Goal: Task Accomplishment & Management: Complete application form

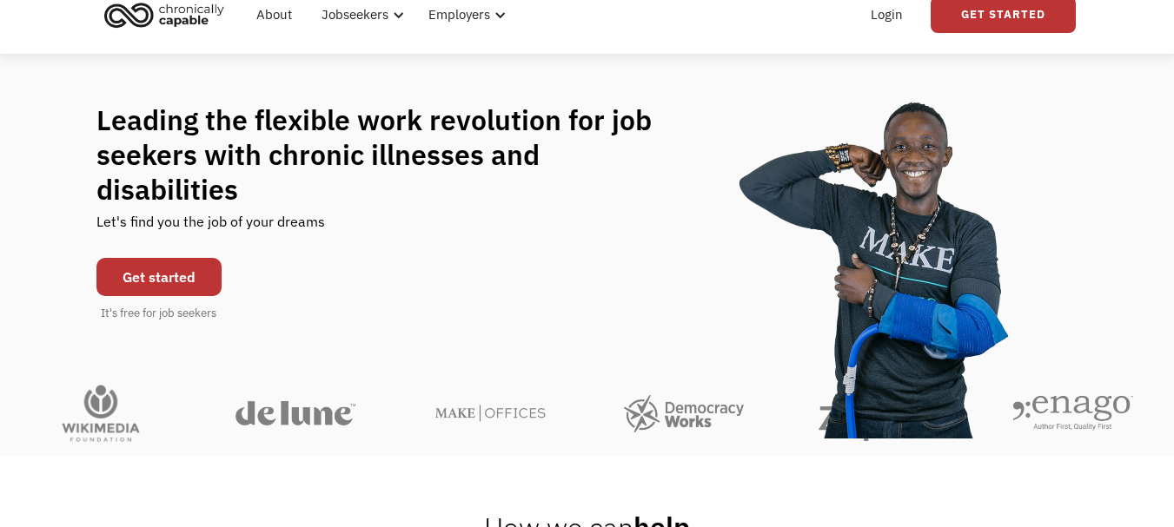
scroll to position [70, 0]
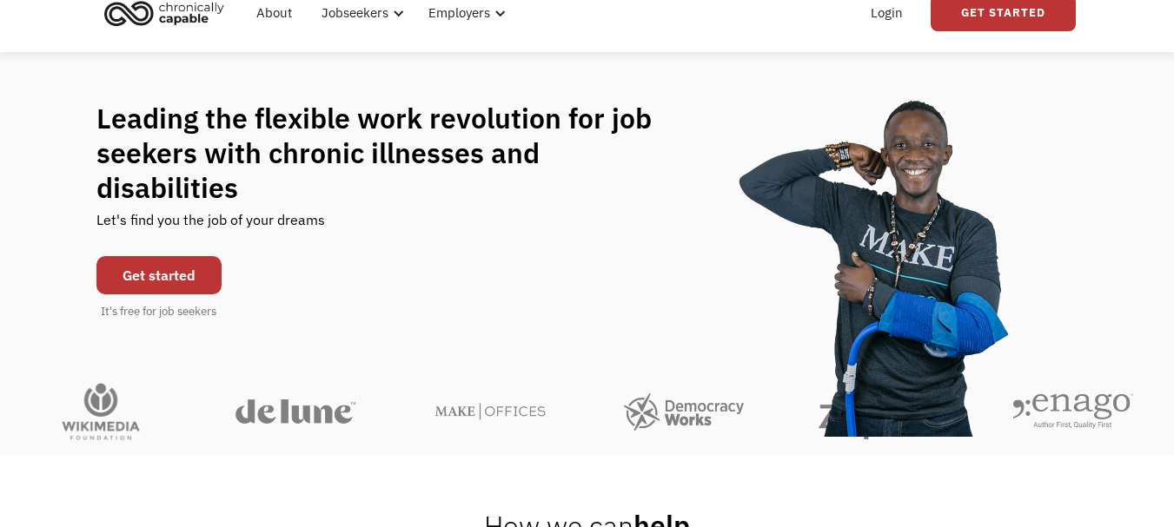
click at [156, 256] on link "Get started" at bounding box center [158, 275] width 125 height 38
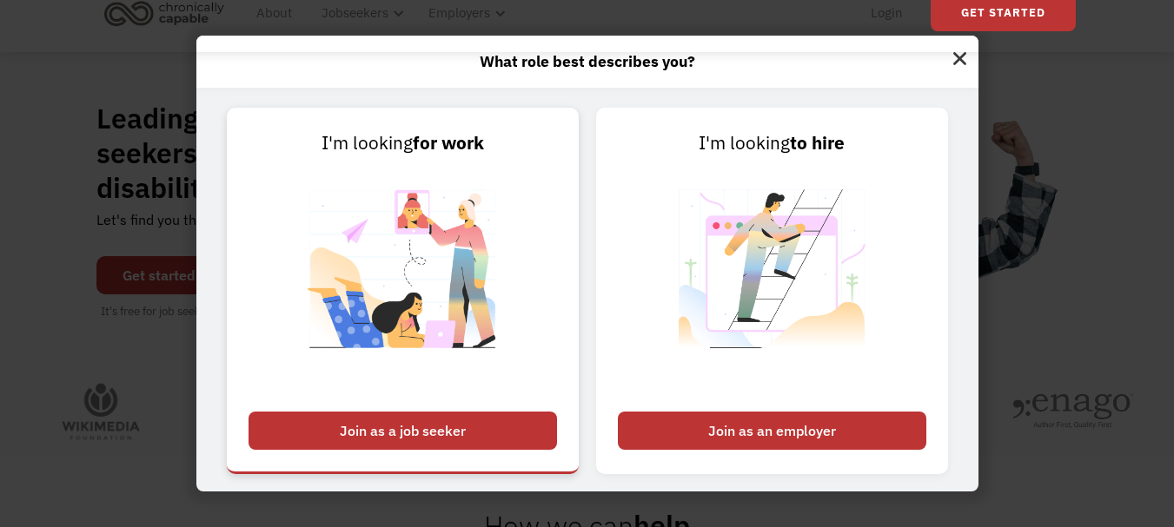
click at [381, 432] on div "Join as a job seeker" at bounding box center [403, 431] width 308 height 38
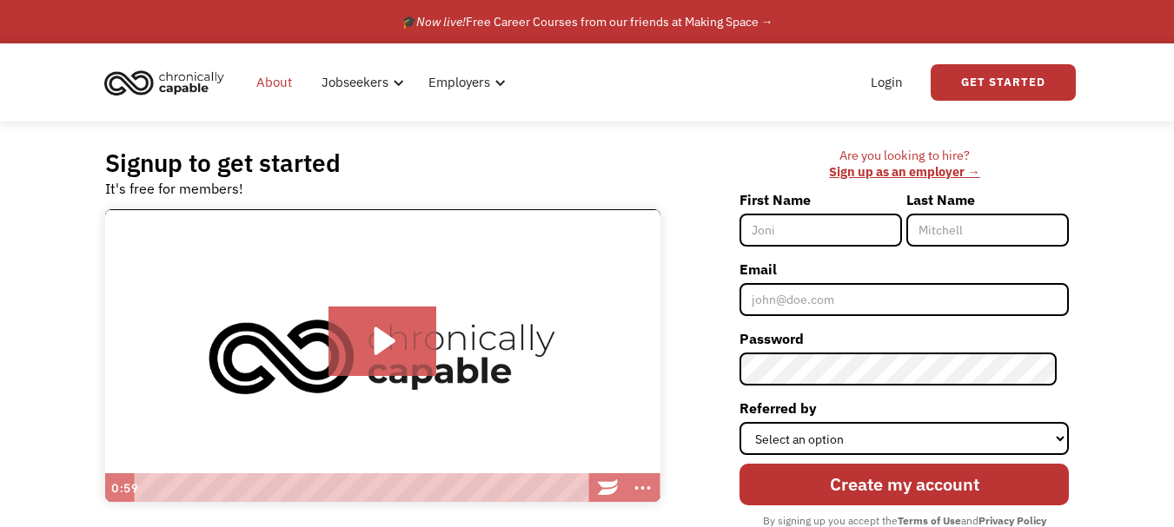
click at [299, 80] on link "About" at bounding box center [274, 83] width 56 height 56
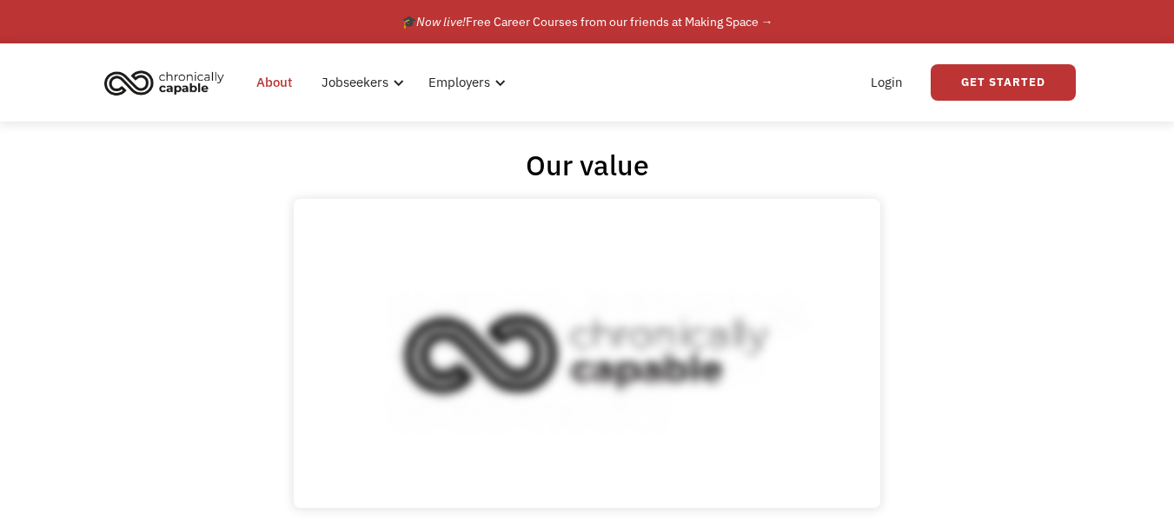
scroll to position [35, 0]
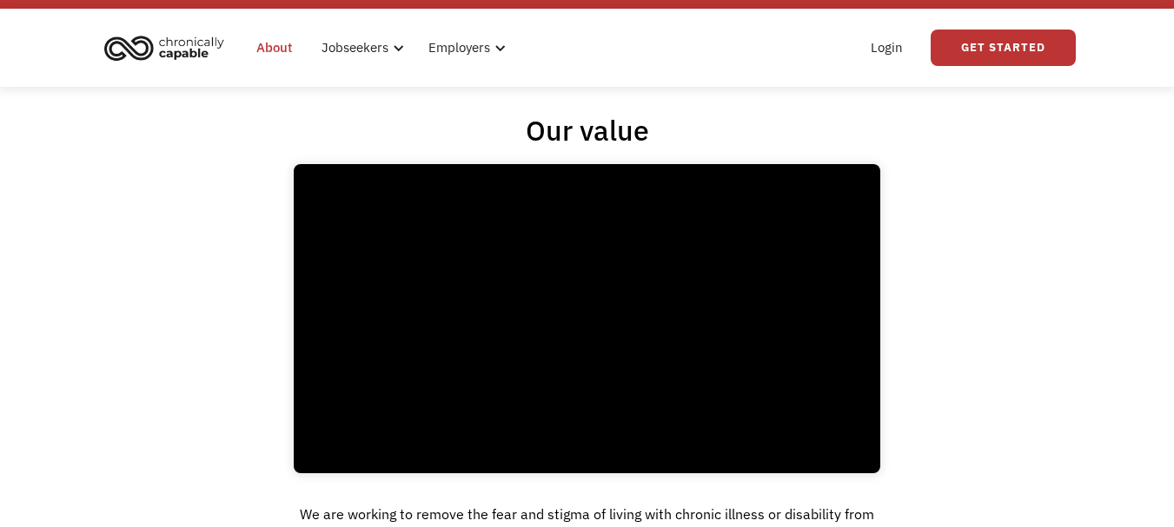
click at [249, 222] on div "Our value Click for sound @keyframes VOLUME_SMALL_WAVE_FLASH { 0% { opacity: 0;…" at bounding box center [587, 397] width 1174 height 568
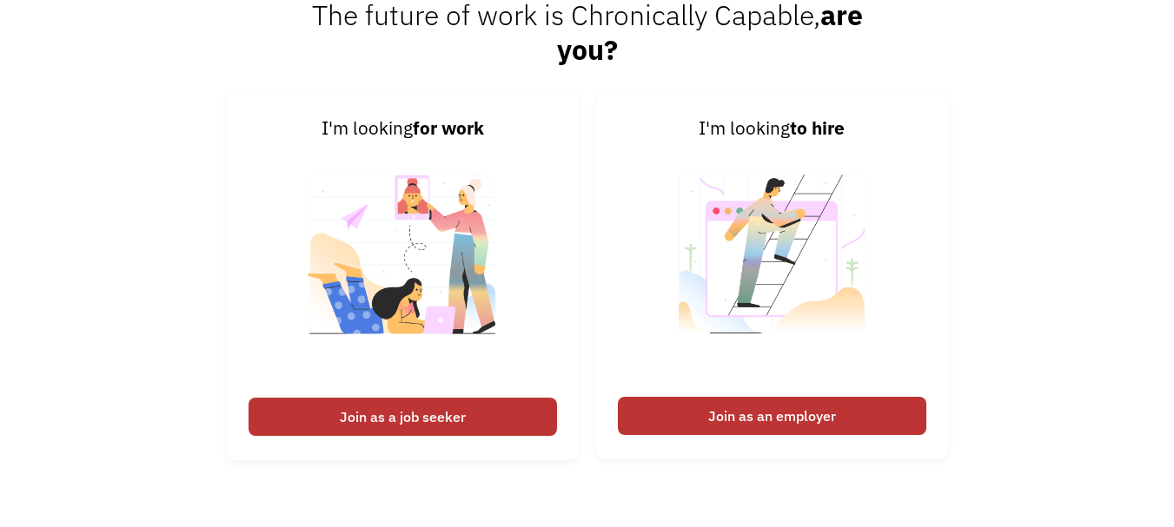
scroll to position [2704, 0]
